Goal: Task Accomplishment & Management: Complete application form

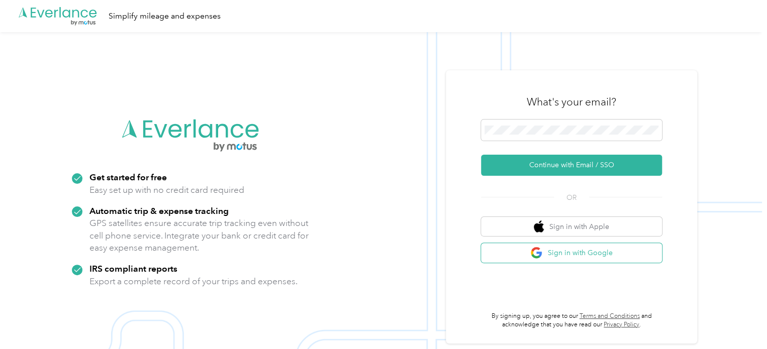
click at [577, 259] on button "Sign in with Google" at bounding box center [571, 253] width 181 height 20
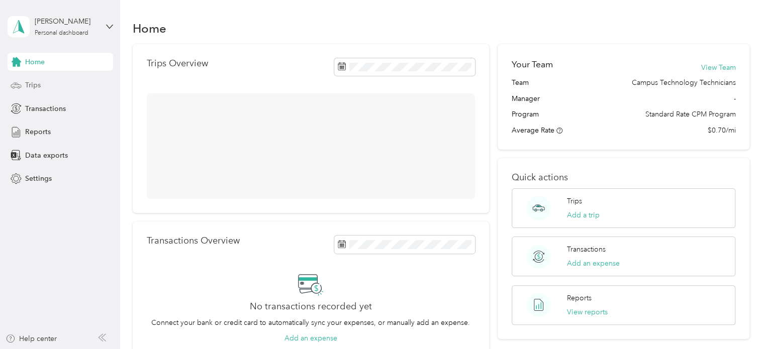
click at [27, 80] on span "Trips" at bounding box center [33, 85] width 16 height 11
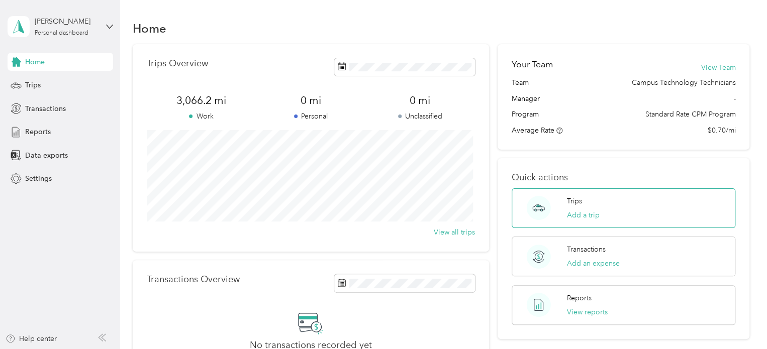
click at [563, 207] on div "Trips Add a trip" at bounding box center [623, 208] width 224 height 40
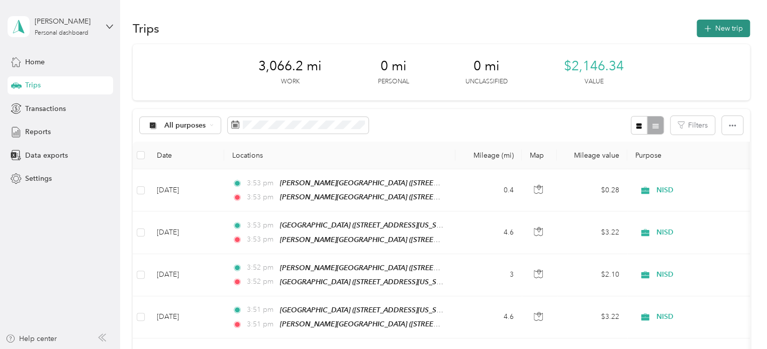
click at [711, 20] on button "New trip" at bounding box center [722, 29] width 53 height 18
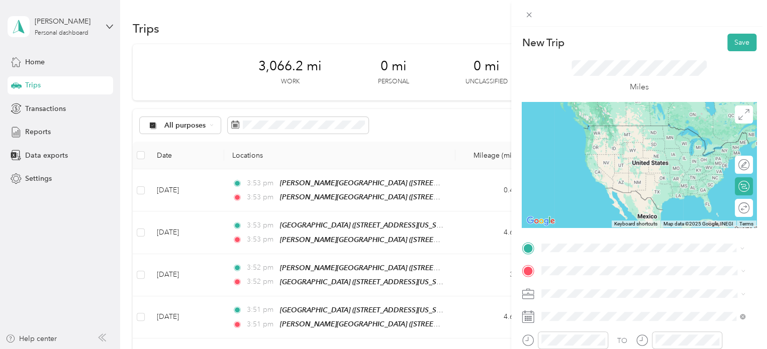
click at [563, 148] on div "TEAM [PERSON_NAME][GEOGRAPHIC_DATA] [STREET_ADDRESS][US_STATE]" at bounding box center [644, 136] width 169 height 25
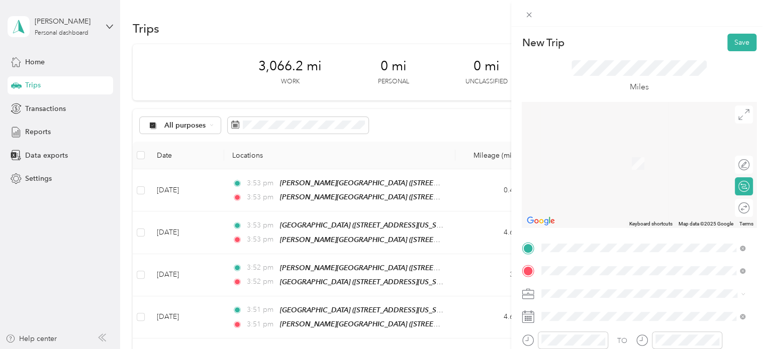
click at [558, 174] on div "TEAM LLC/[GEOGRAPHIC_DATA][STREET_ADDRESS][US_STATE]" at bounding box center [643, 160] width 196 height 28
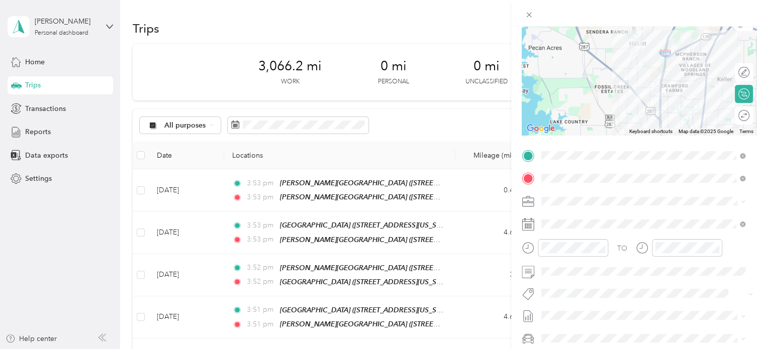
scroll to position [93, 0]
click at [556, 277] on span at bounding box center [647, 271] width 219 height 16
click at [757, 253] on form "New Trip Save This trip cannot be edited because it is either under review, app…" at bounding box center [639, 164] width 256 height 449
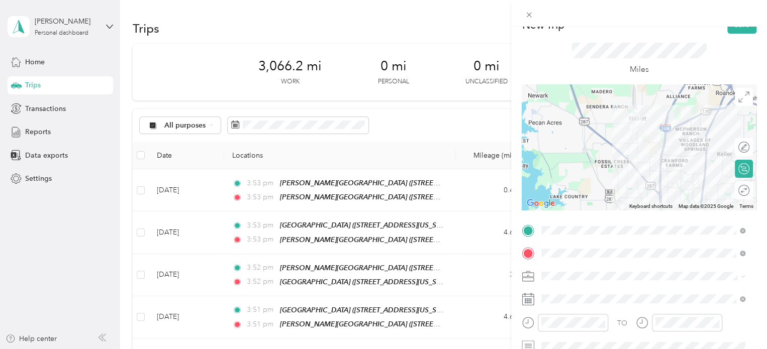
scroll to position [0, 0]
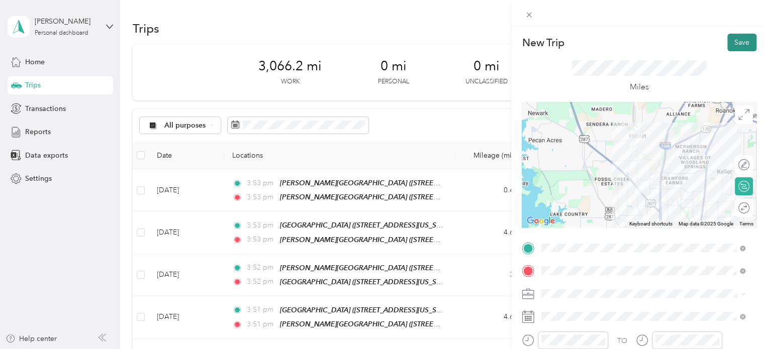
click at [727, 42] on button "Save" at bounding box center [741, 43] width 29 height 18
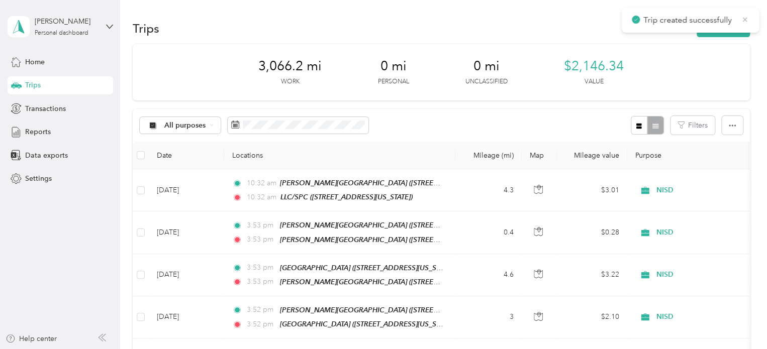
click at [743, 22] on icon at bounding box center [745, 19] width 8 height 9
click at [734, 27] on button "New trip" at bounding box center [722, 29] width 53 height 18
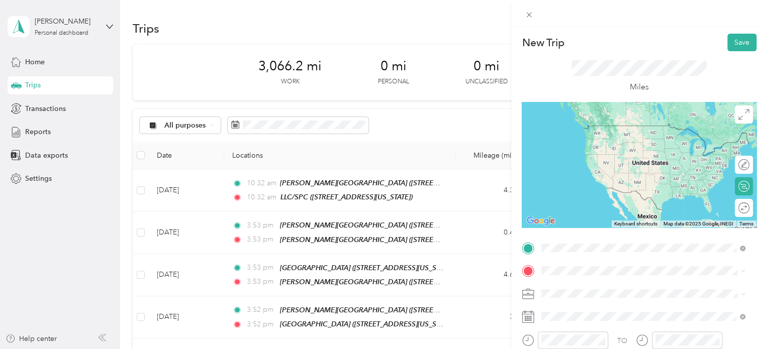
click at [561, 148] on span "[STREET_ADDRESS][US_STATE]" at bounding box center [610, 144] width 100 height 9
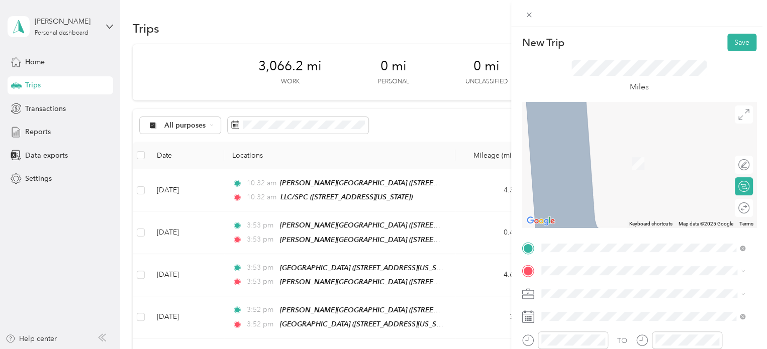
click at [553, 266] on span at bounding box center [647, 271] width 219 height 16
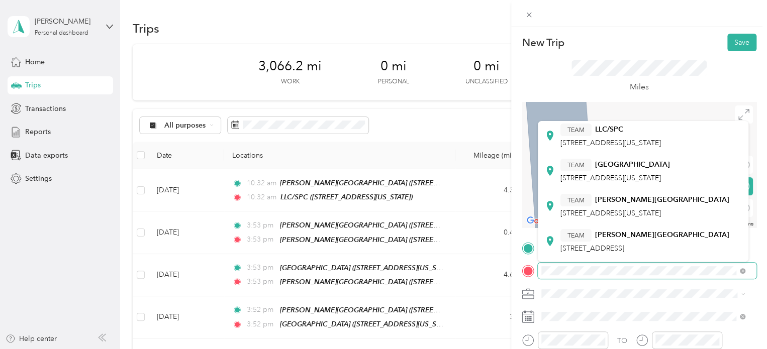
scroll to position [138, 0]
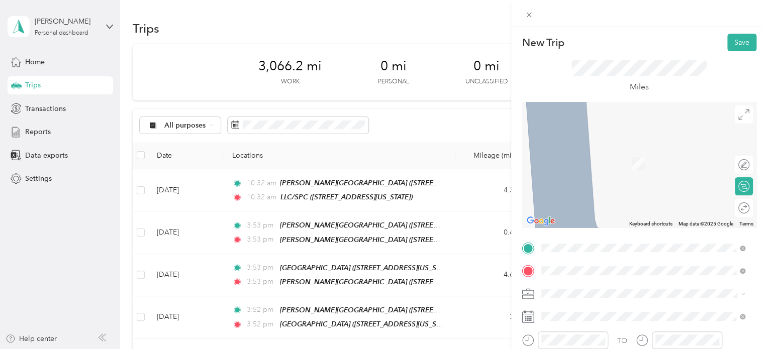
click at [614, 175] on div "TEAM [GEOGRAPHIC_DATA] [STREET_ADDRESS][US_STATE]" at bounding box center [615, 163] width 110 height 25
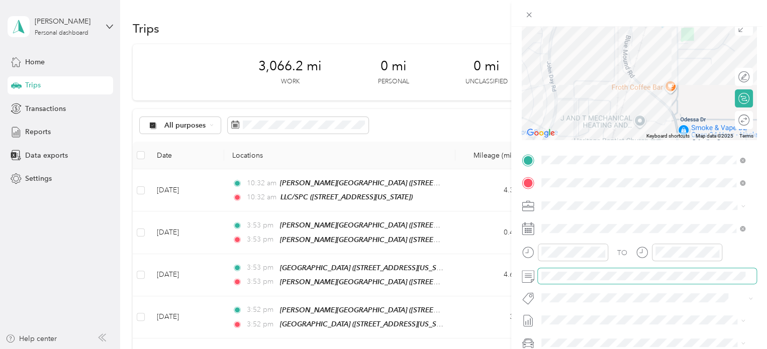
scroll to position [0, 0]
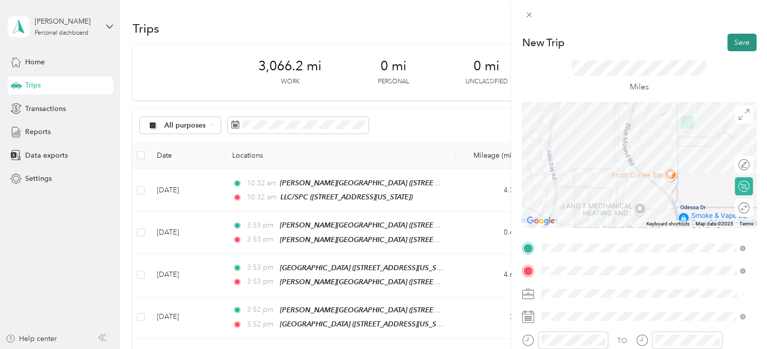
click at [736, 36] on button "Save" at bounding box center [741, 43] width 29 height 18
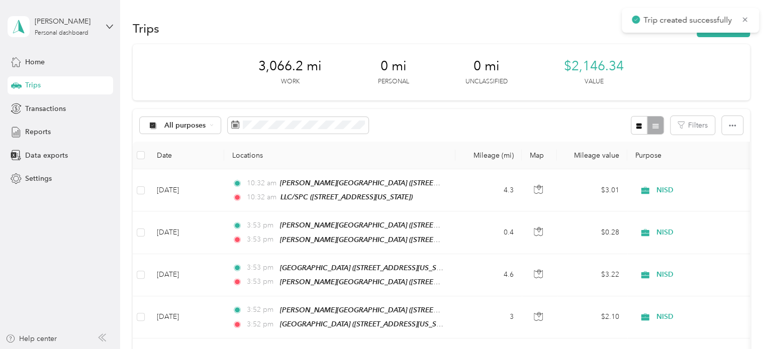
click at [744, 24] on span "Trip created successfully" at bounding box center [690, 20] width 117 height 13
click at [747, 15] on icon at bounding box center [745, 19] width 8 height 9
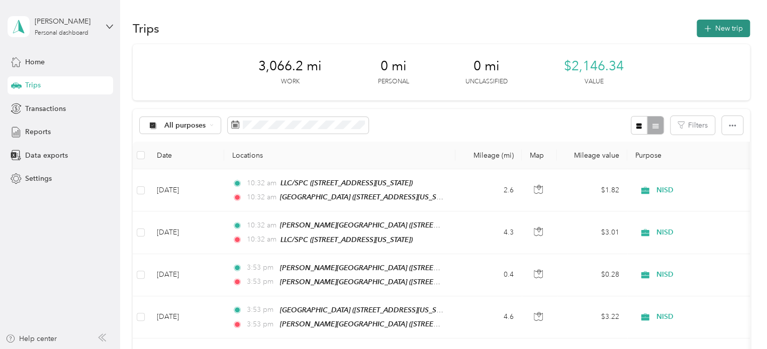
click at [734, 22] on button "New trip" at bounding box center [722, 29] width 53 height 18
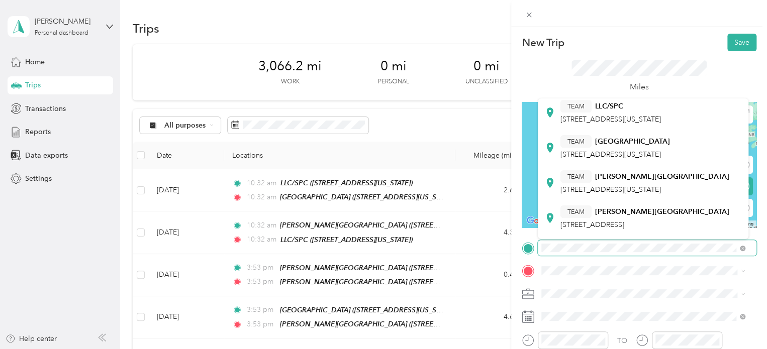
scroll to position [131, 0]
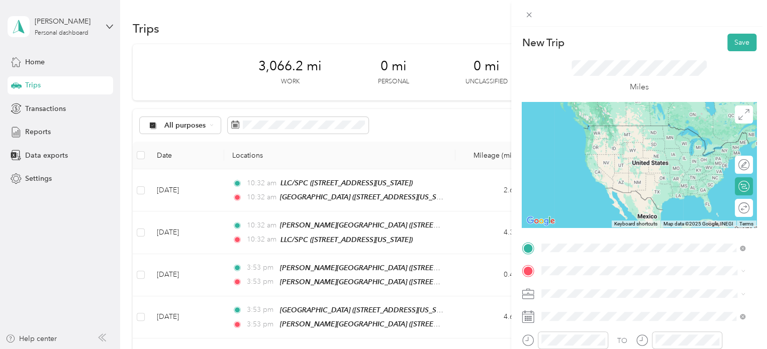
click at [611, 159] on div "TEAM [GEOGRAPHIC_DATA] [STREET_ADDRESS][US_STATE]" at bounding box center [615, 147] width 110 height 25
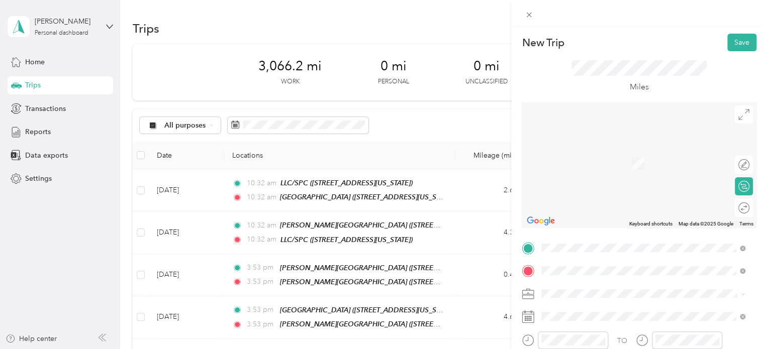
click at [607, 164] on span "[STREET_ADDRESS]" at bounding box center [592, 167] width 64 height 9
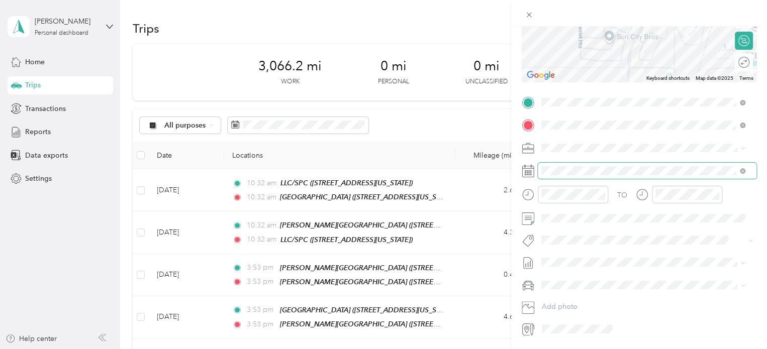
scroll to position [147, 0]
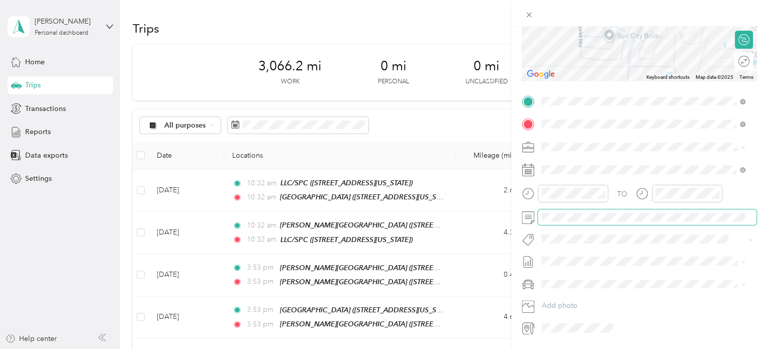
click at [562, 222] on span at bounding box center [647, 218] width 219 height 16
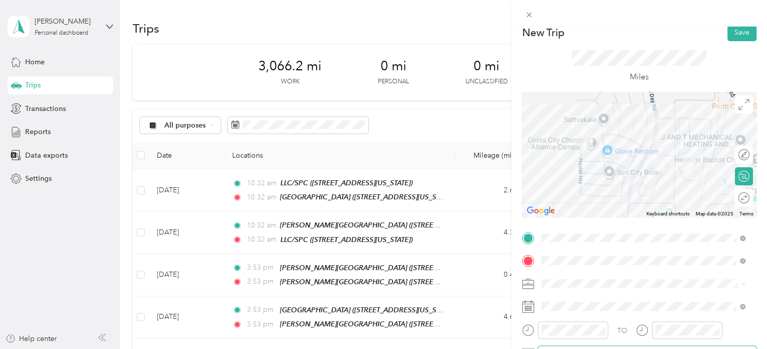
scroll to position [0, 0]
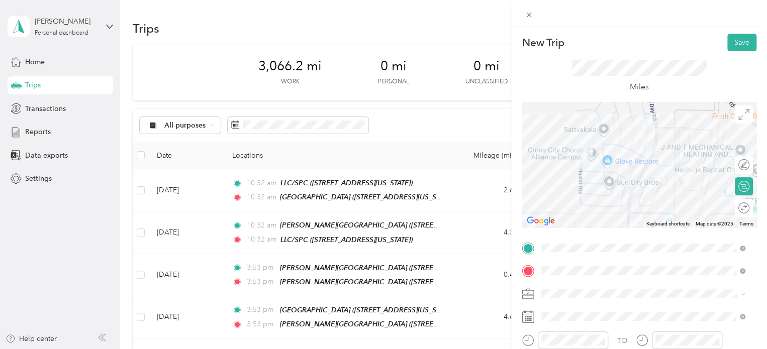
drag, startPoint x: 744, startPoint y: 39, endPoint x: 744, endPoint y: 84, distance: 44.7
click at [744, 84] on div "New Trip Save This trip cannot be edited because it is either under review, app…" at bounding box center [639, 258] width 235 height 449
click at [727, 49] on button "Save" at bounding box center [741, 43] width 29 height 18
